Goal: Transaction & Acquisition: Book appointment/travel/reservation

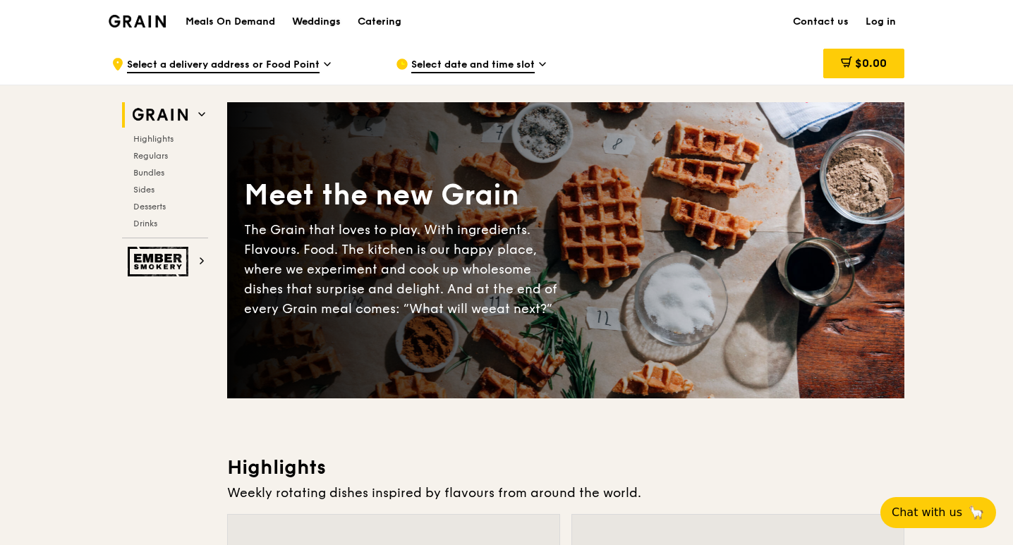
click at [309, 23] on div "Weddings" at bounding box center [316, 22] width 49 height 42
click at [383, 25] on div "Catering" at bounding box center [380, 22] width 44 height 42
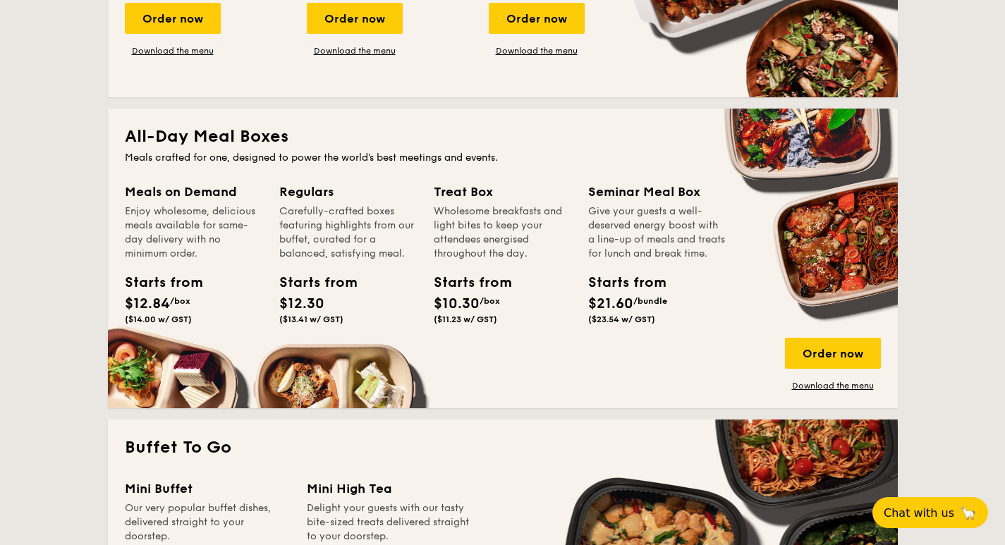
scroll to position [841, 0]
